Goal: Check status: Check status

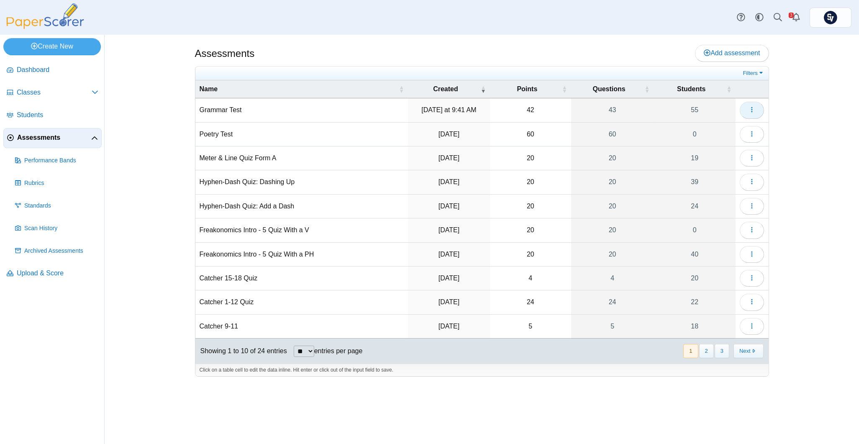
click at [751, 109] on icon "button" at bounding box center [752, 109] width 7 height 7
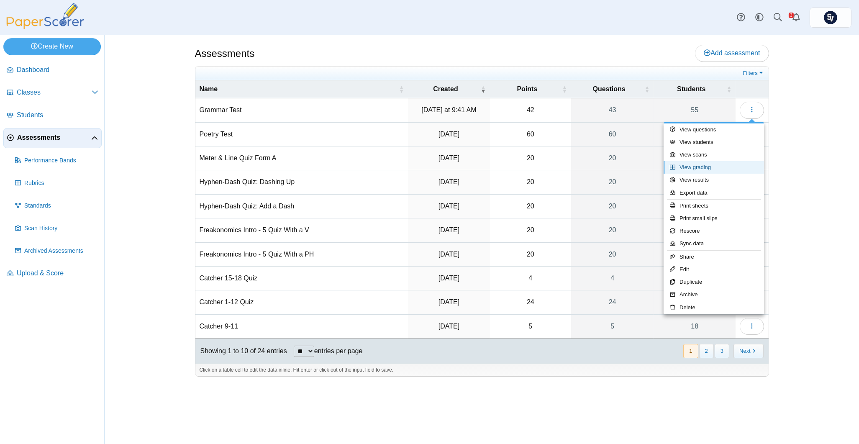
click at [713, 169] on link "View grading" at bounding box center [714, 167] width 100 height 13
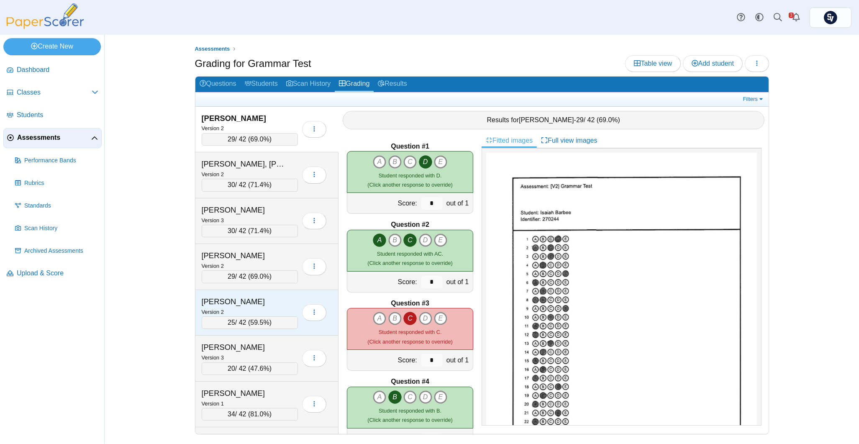
scroll to position [56, 0]
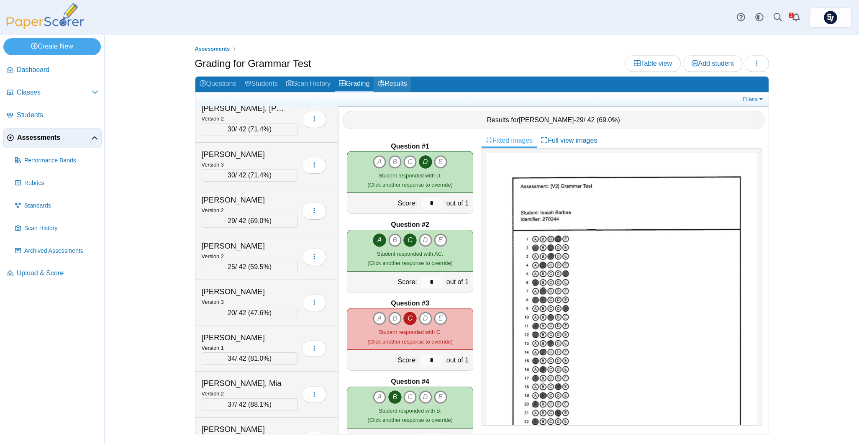
click at [399, 79] on link "Results" at bounding box center [392, 84] width 37 height 15
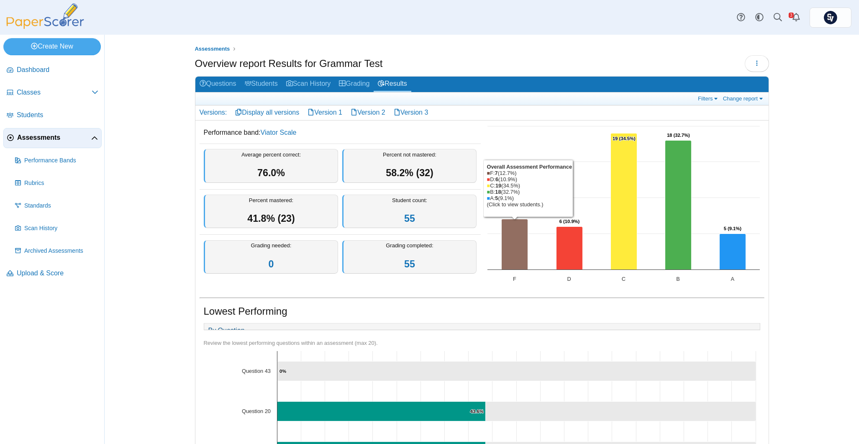
click at [510, 237] on icon "F, 7. Overall Assessment Performance." at bounding box center [515, 244] width 26 height 51
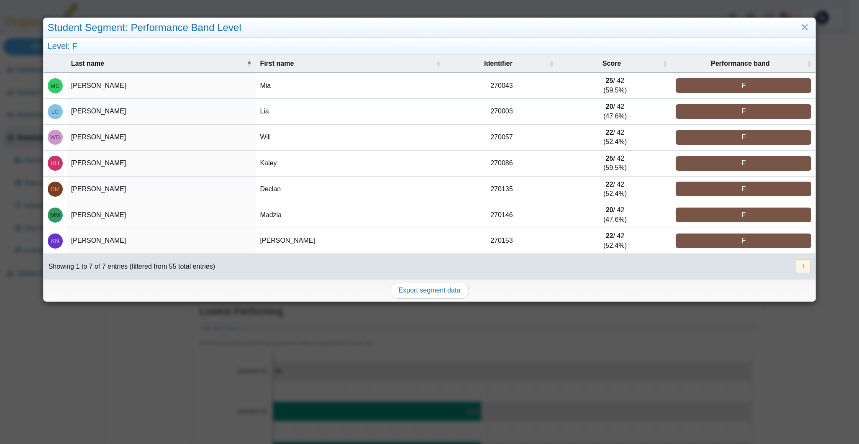
click at [176, 334] on div "Student Segment: Performance Band Level Level: F Last name First name Identifie…" at bounding box center [429, 222] width 859 height 444
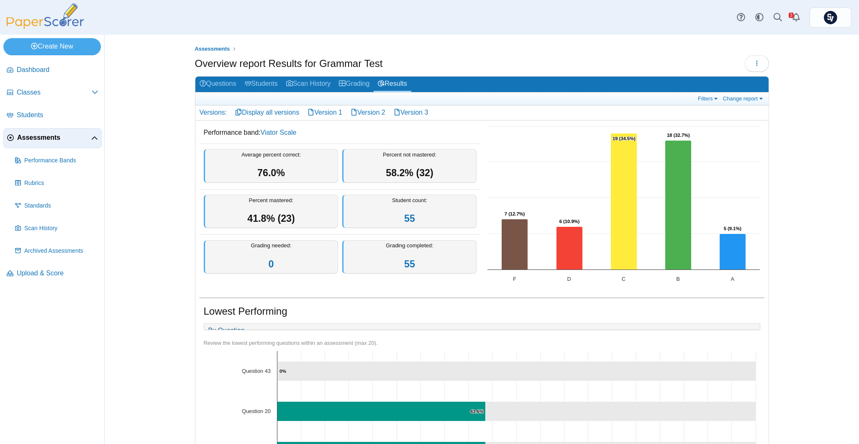
click at [168, 252] on div "Assessments Overview report Results for Grammar Test Loading… 55" at bounding box center [482, 239] width 628 height 409
click at [510, 233] on icon "F, 7. Overall Assessment Performance." at bounding box center [515, 244] width 26 height 51
